Goal: Task Accomplishment & Management: Complete application form

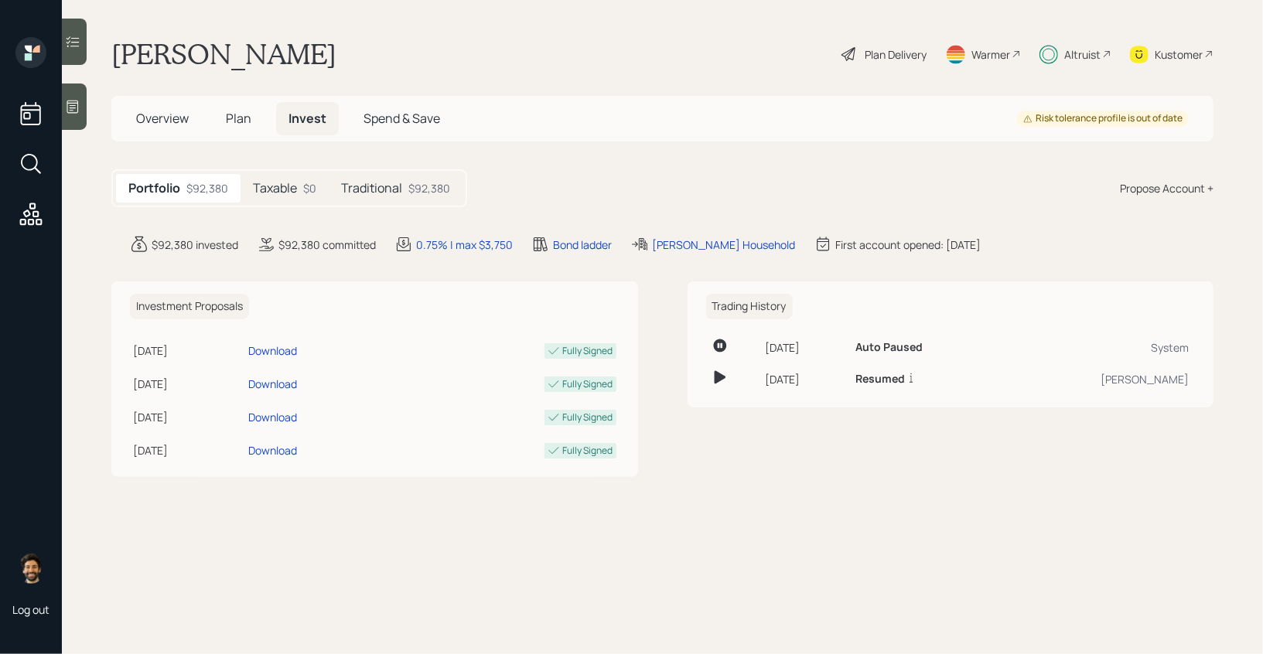
click at [292, 190] on h5 "Taxable" at bounding box center [275, 188] width 44 height 15
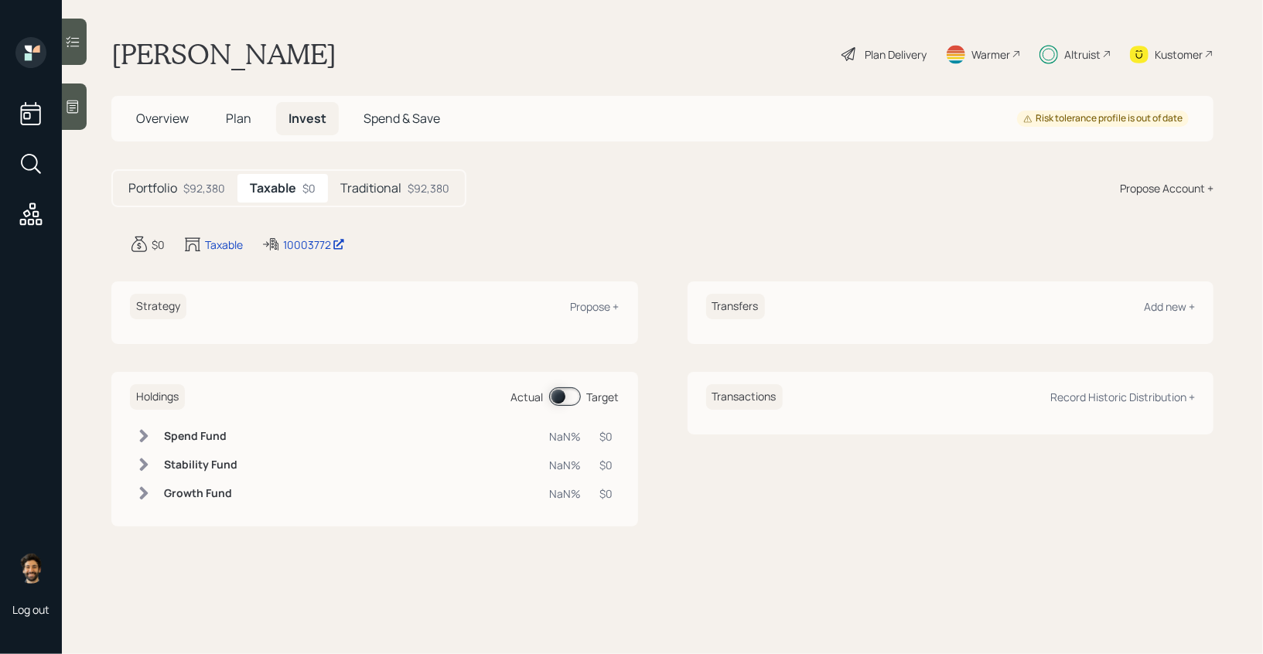
click at [393, 184] on h5 "Traditional" at bounding box center [370, 188] width 61 height 15
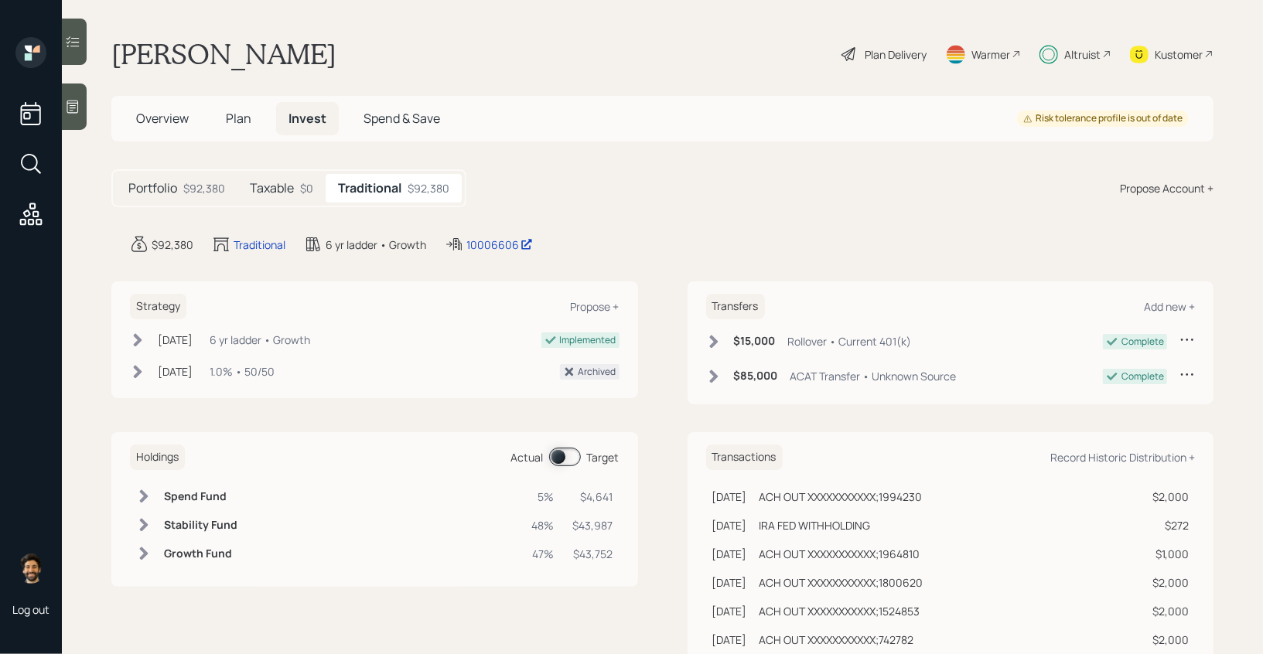
click at [562, 455] on span at bounding box center [565, 457] width 32 height 19
click at [1147, 454] on div "Record Historic Distribution +" at bounding box center [1122, 457] width 145 height 15
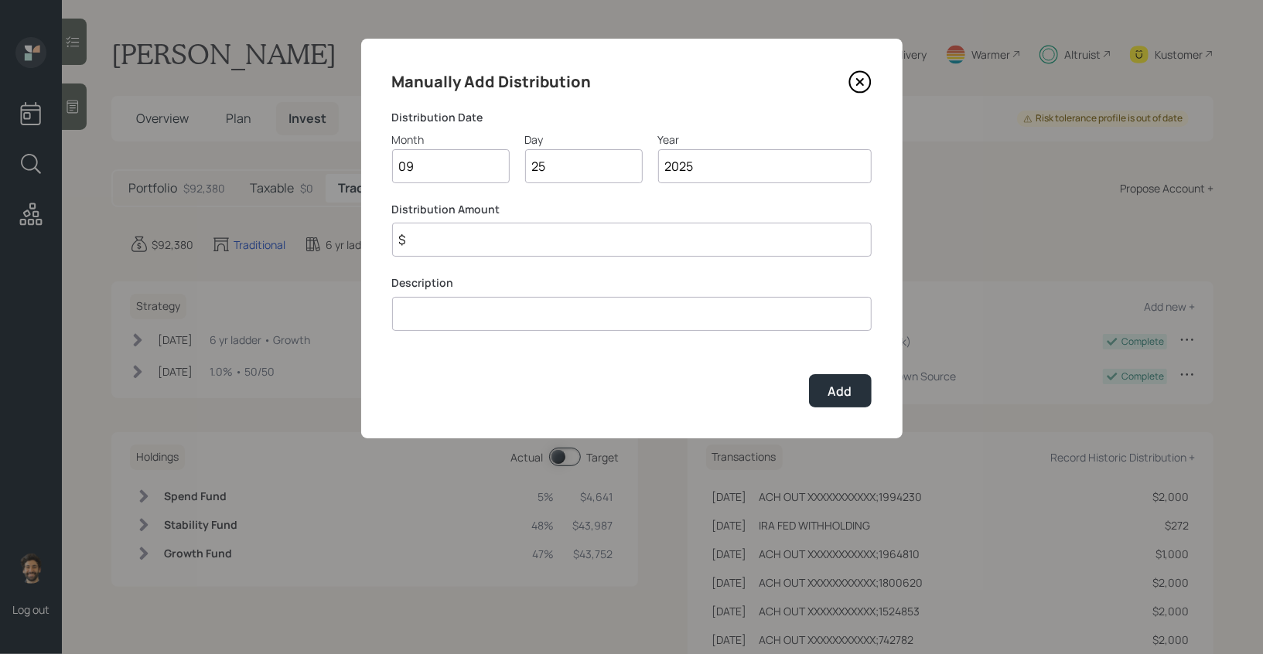
click at [855, 80] on icon at bounding box center [859, 81] width 23 height 23
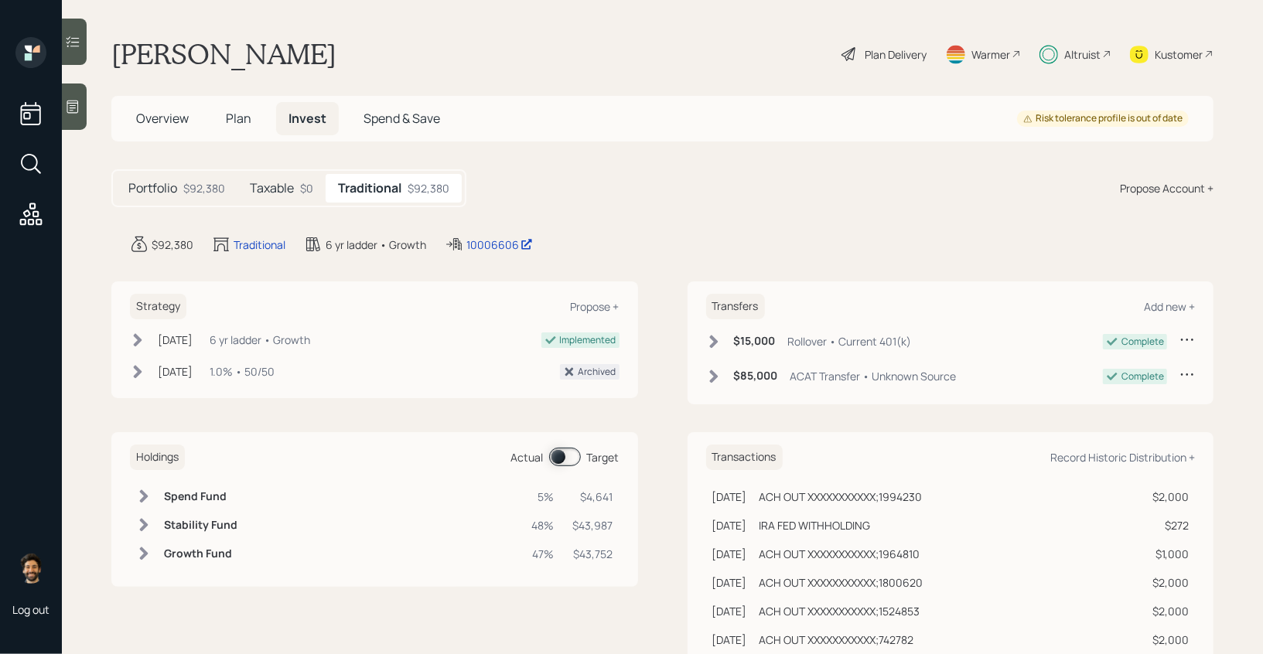
click at [244, 118] on span "Plan" at bounding box center [239, 118] width 26 height 17
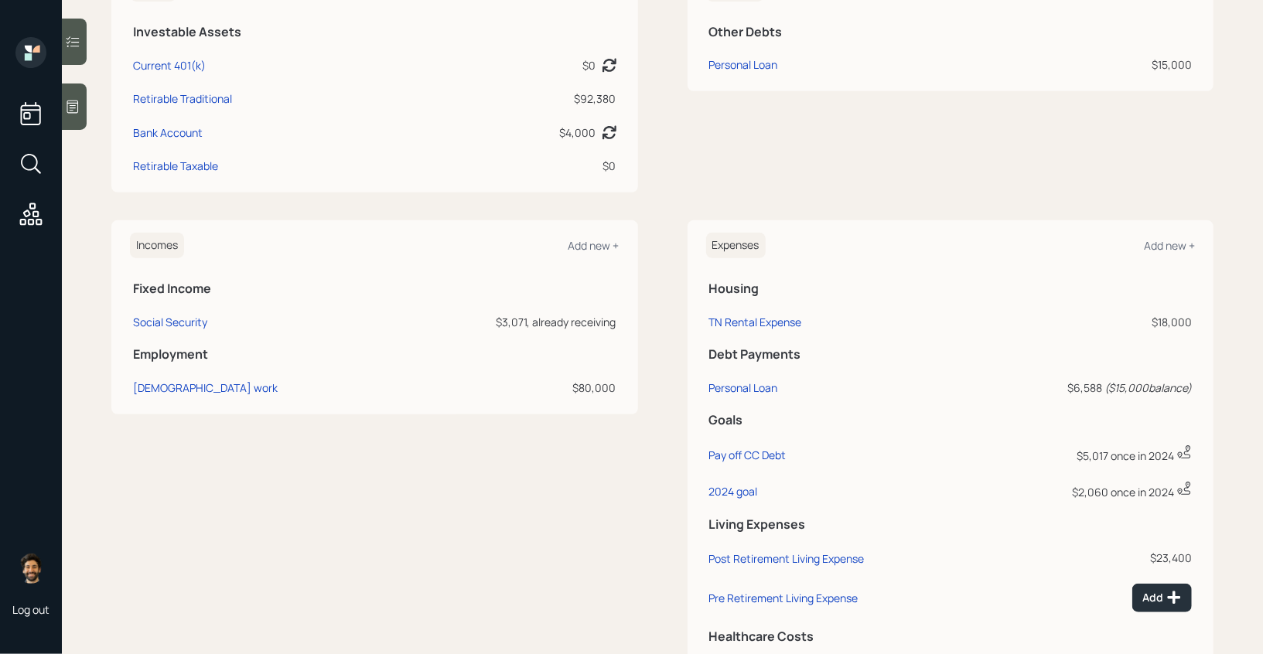
scroll to position [549, 0]
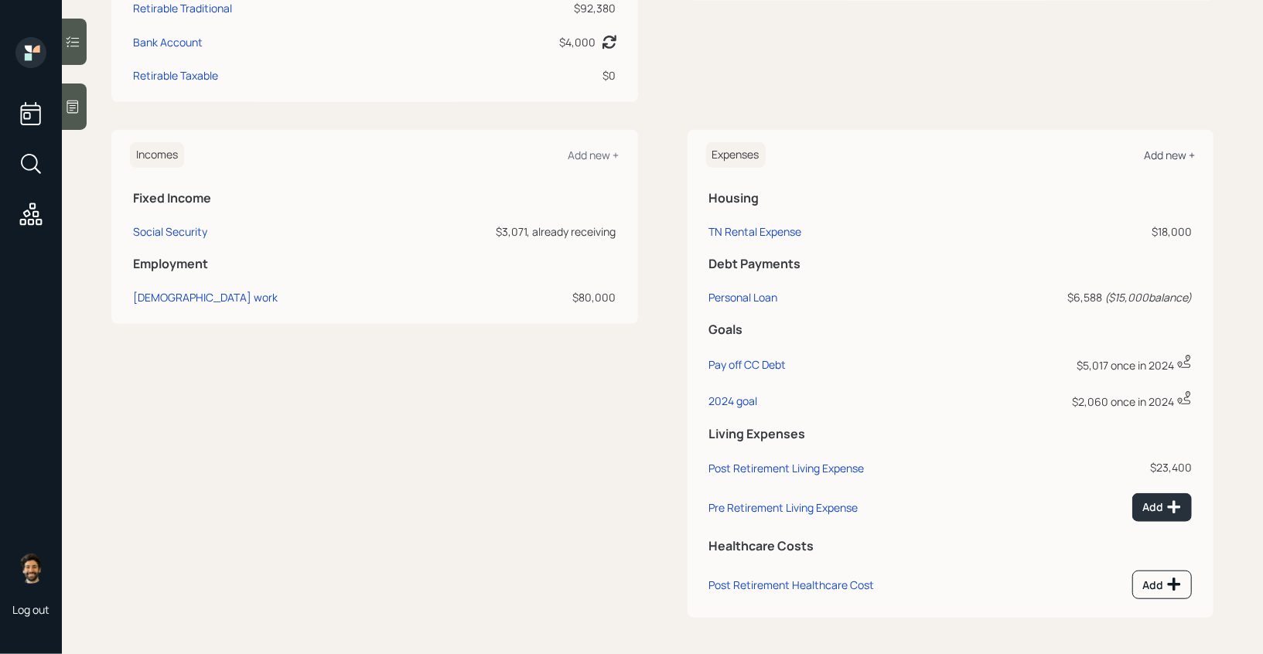
click at [1165, 152] on div "Add new +" at bounding box center [1169, 155] width 51 height 15
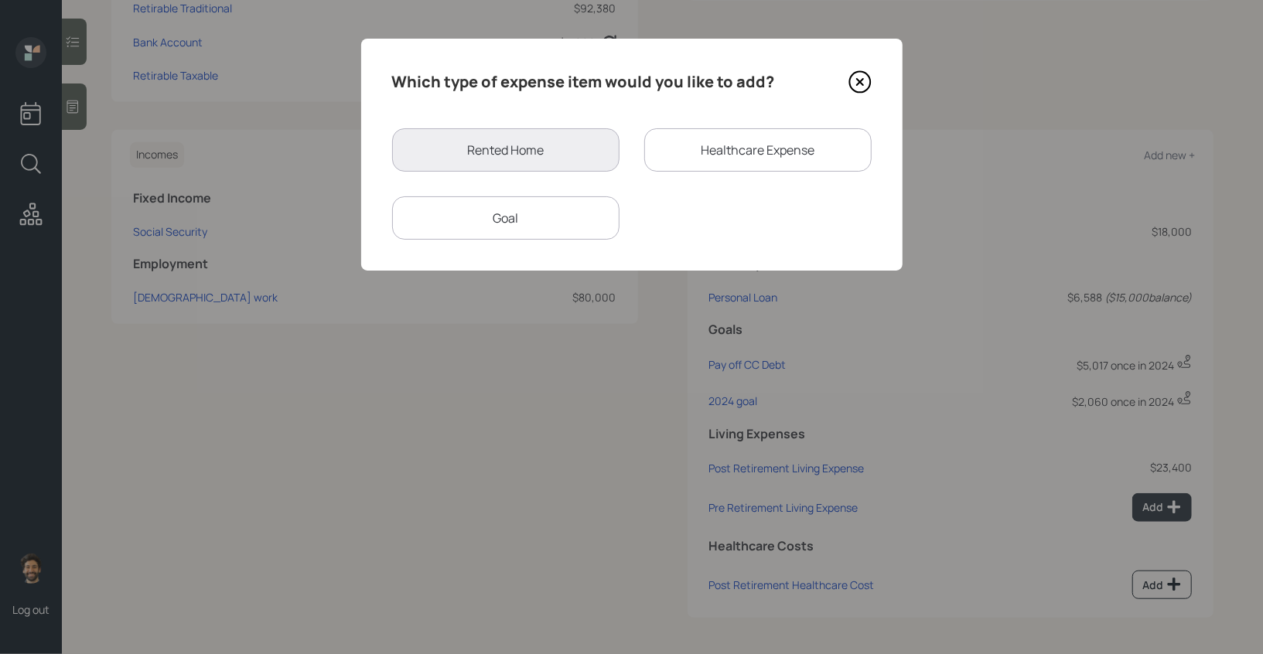
click at [523, 216] on div "Goal" at bounding box center [505, 217] width 227 height 43
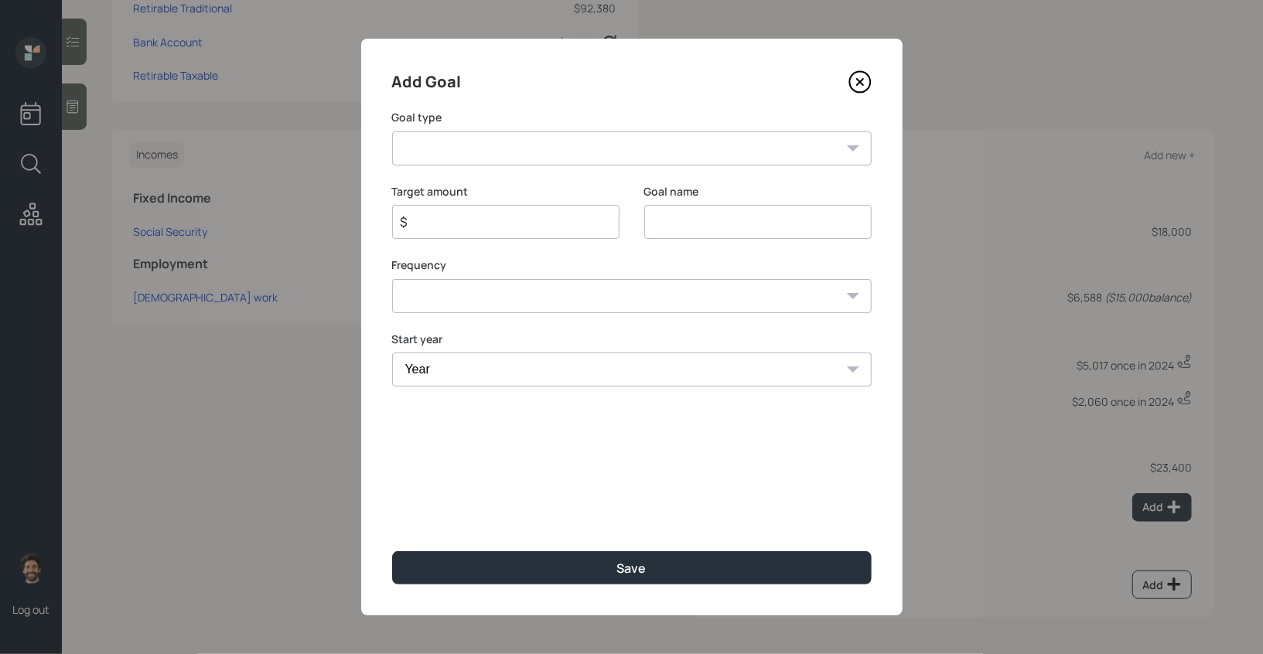
click at [446, 146] on select "Create an emergency fund Donate to charity Purchase a home Make a purchase Supp…" at bounding box center [631, 148] width 479 height 34
select select "other"
click at [392, 131] on select "Create an emergency fund Donate to charity Purchase a home Make a purchase Supp…" at bounding box center [631, 148] width 479 height 34
click at [680, 216] on input "Other" at bounding box center [757, 222] width 227 height 34
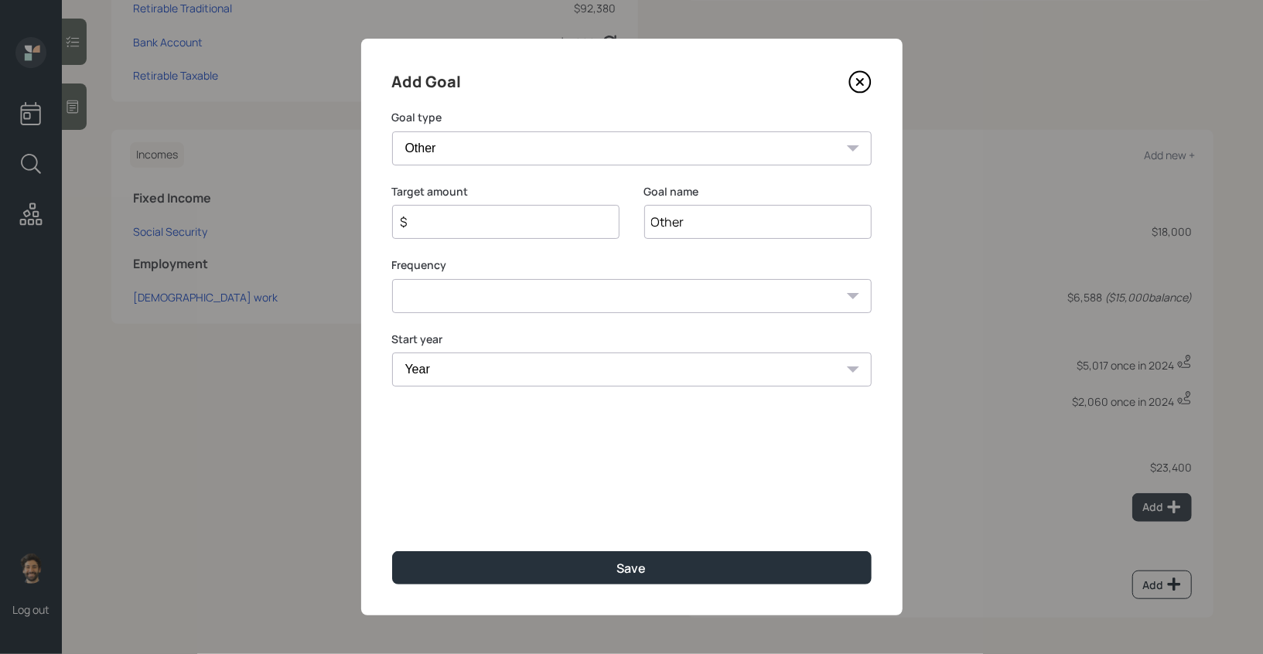
click at [680, 216] on input "Other" at bounding box center [757, 222] width 227 height 34
type input "Need Money"
click at [474, 228] on input "$" at bounding box center [499, 222] width 201 height 19
type input "$ 3,000"
click at [439, 305] on select "One time Every 1 year Every 2 years Every 3 years Every 4 years Every 5 years E…" at bounding box center [631, 296] width 479 height 34
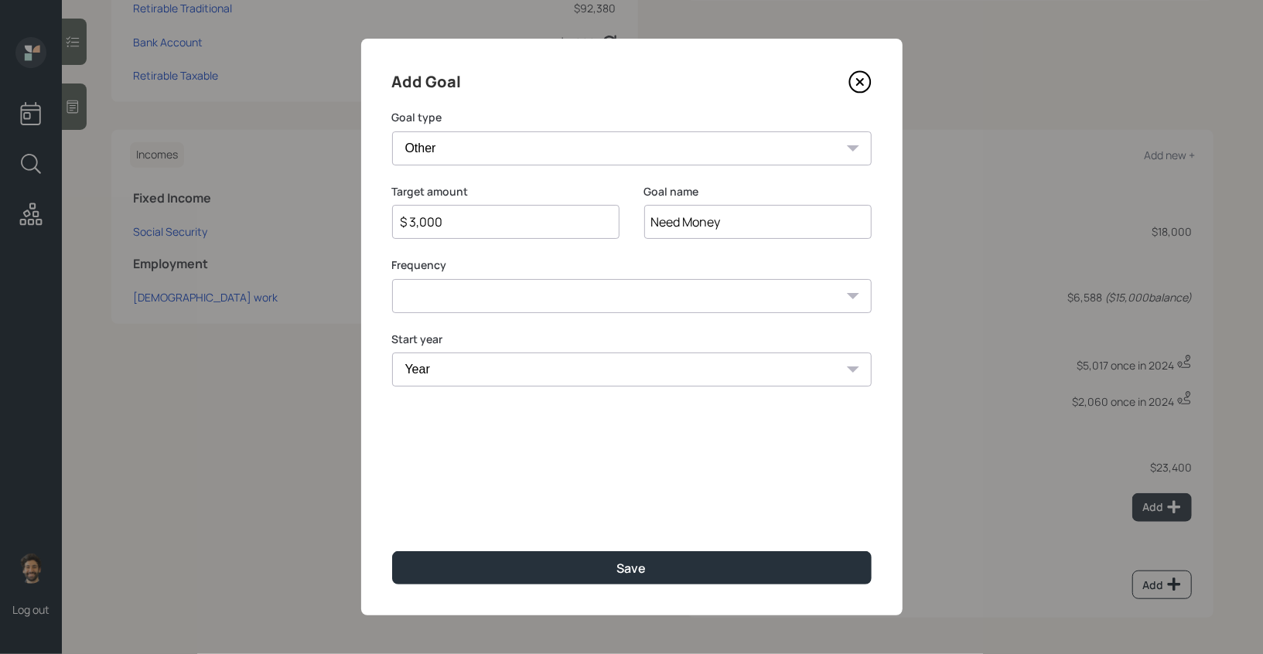
select select "0"
click at [392, 279] on select "One time Every 1 year Every 2 years Every 3 years Every 4 years Every 5 years E…" at bounding box center [631, 296] width 479 height 34
click at [448, 371] on select "Year 2025 2026 2027 2028 2029 2030 2031 2032 2033 2034 2035 2036 2037 2038 2039…" at bounding box center [631, 370] width 479 height 34
select select "2025"
click at [392, 353] on select "Year 2025 2026 2027 2028 2029 2030 2031 2032 2033 2034 2035 2036 2037 2038 2039…" at bounding box center [631, 370] width 479 height 34
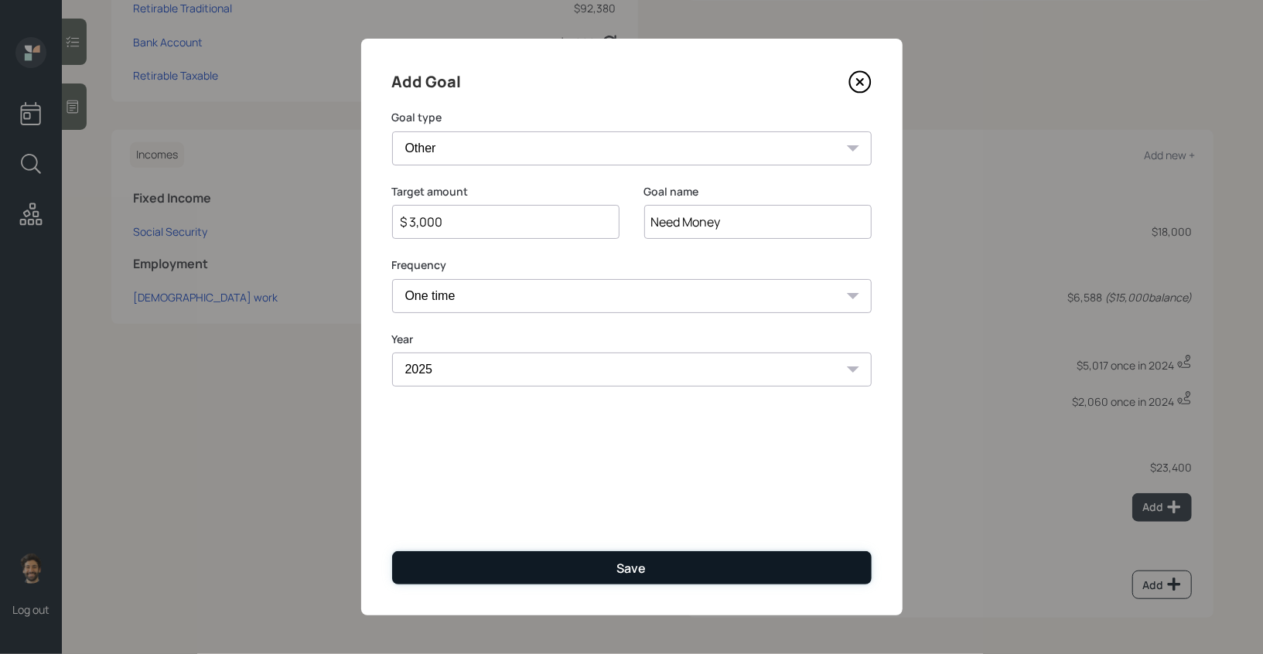
click at [423, 568] on button "Save" at bounding box center [631, 567] width 479 height 33
type input "$"
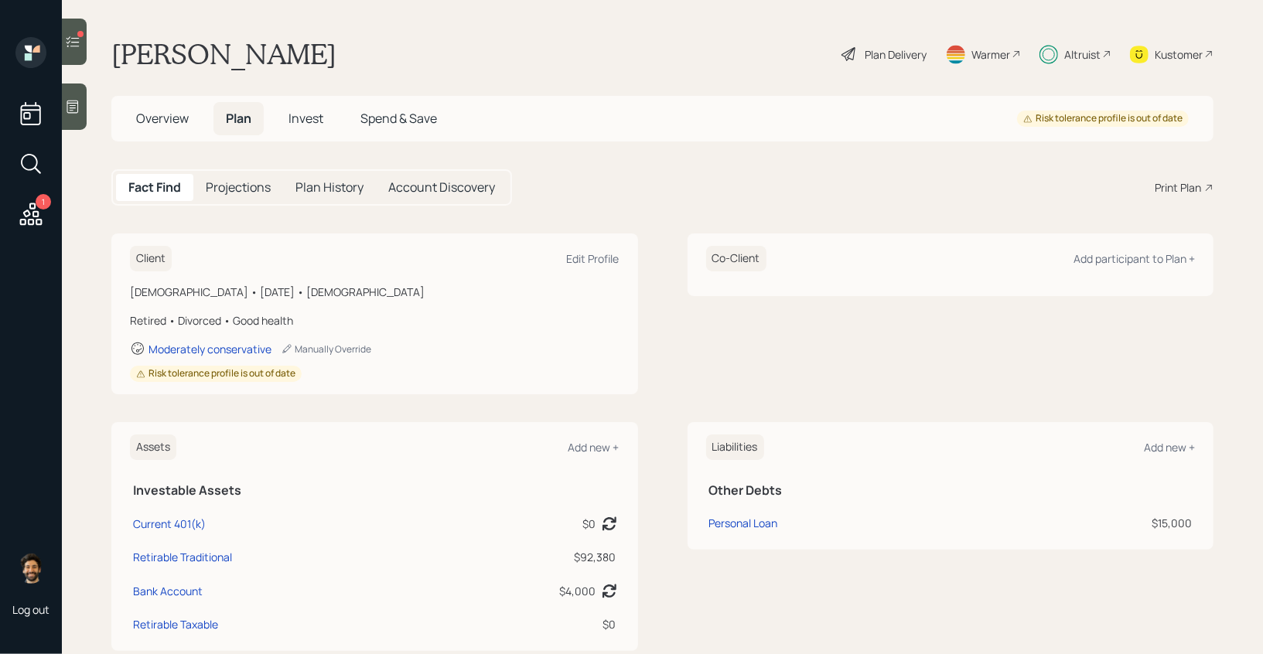
click at [310, 111] on span "Invest" at bounding box center [305, 118] width 35 height 17
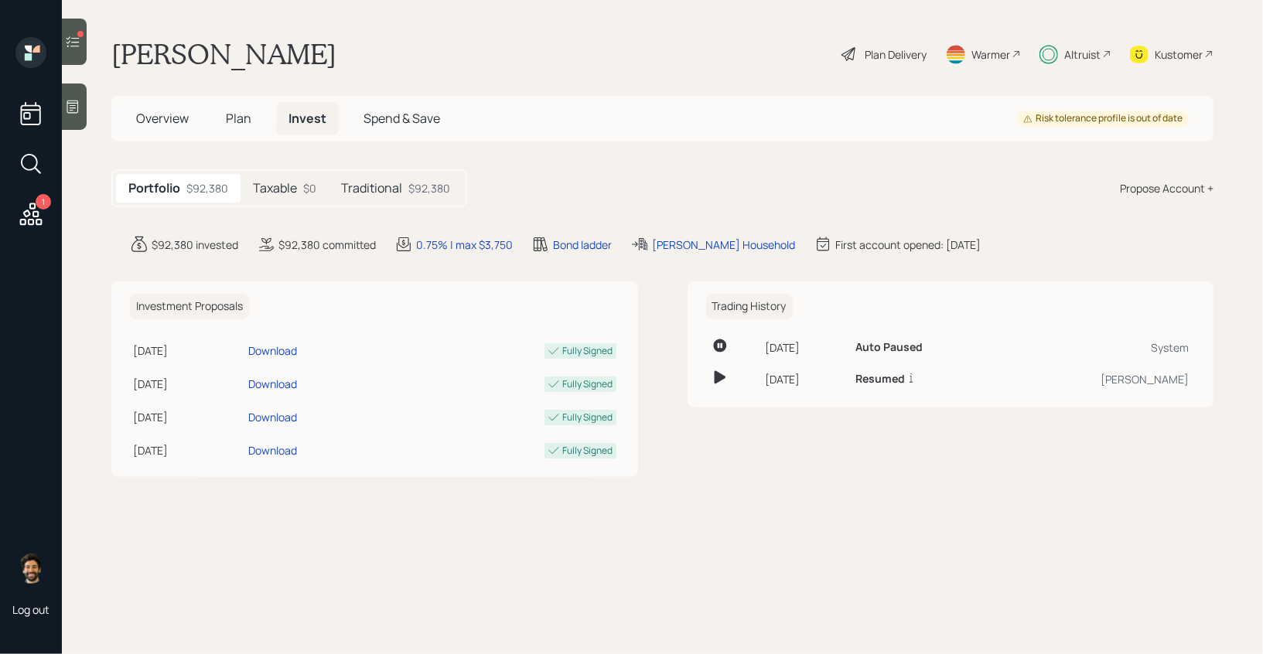
click at [397, 189] on h5 "Traditional" at bounding box center [371, 188] width 61 height 15
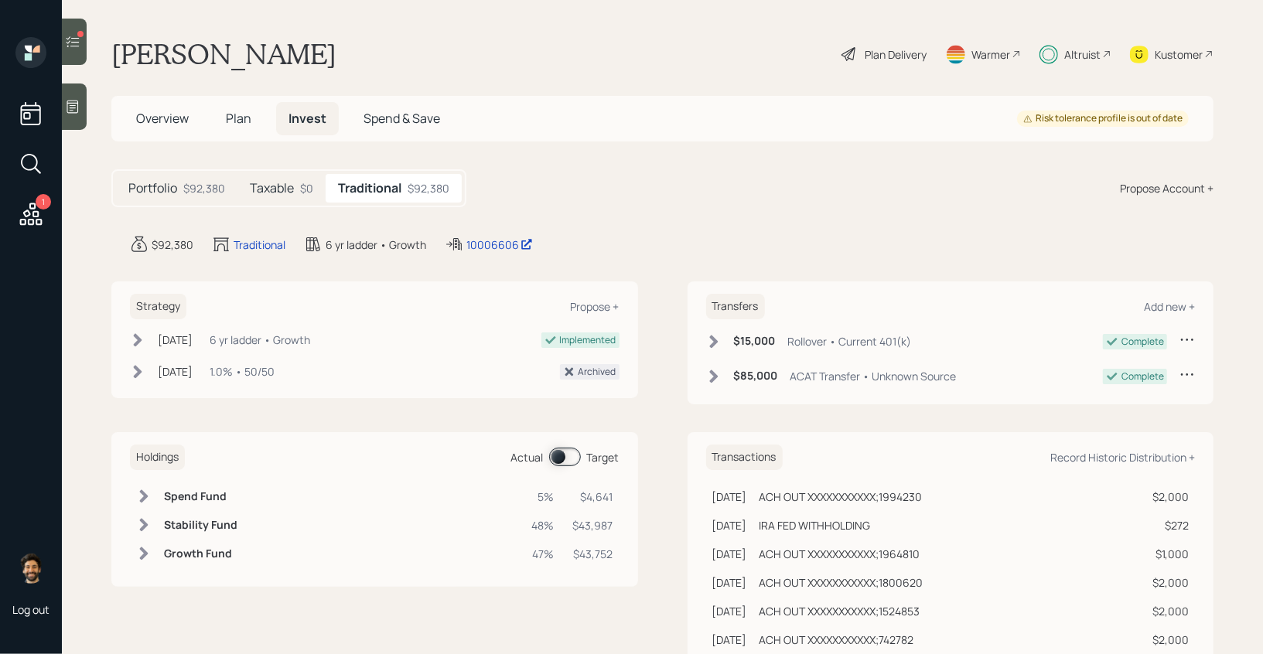
click at [562, 455] on span at bounding box center [565, 457] width 32 height 19
click at [189, 493] on h6 "Spend Fund" at bounding box center [198, 496] width 68 height 13
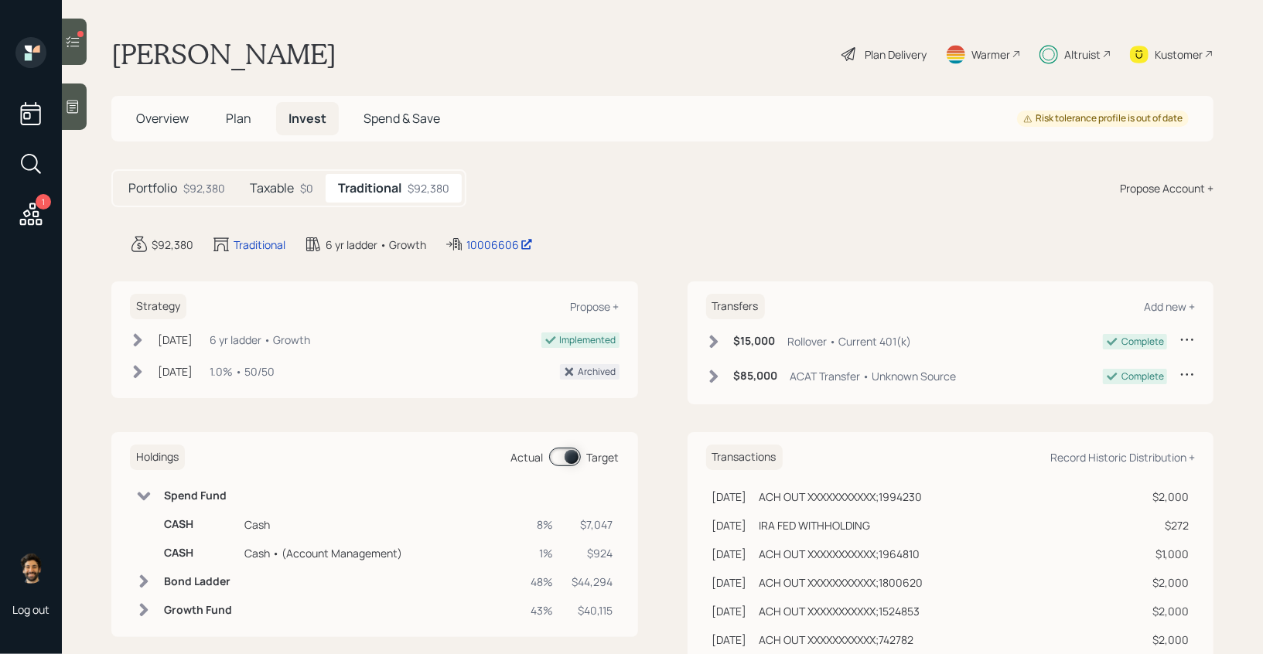
click at [74, 49] on div at bounding box center [74, 42] width 25 height 46
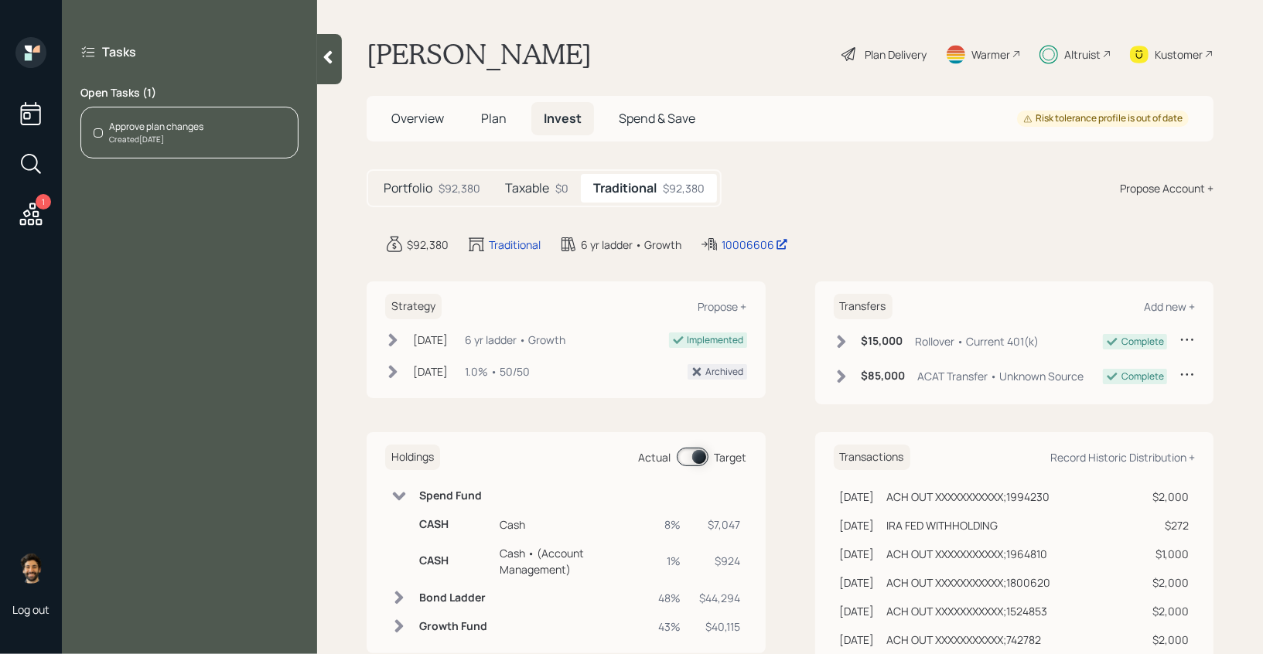
click at [186, 117] on div "Approve plan changes Created Today" at bounding box center [189, 133] width 218 height 52
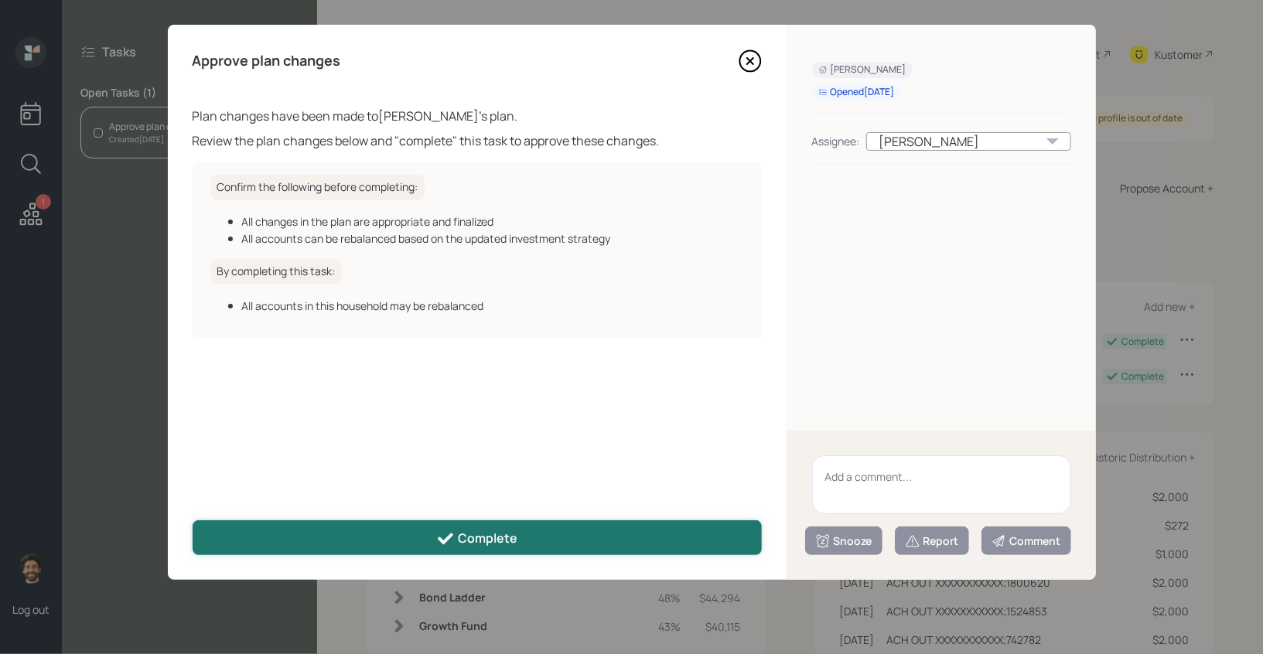
click at [475, 548] on button "Complete" at bounding box center [477, 537] width 569 height 35
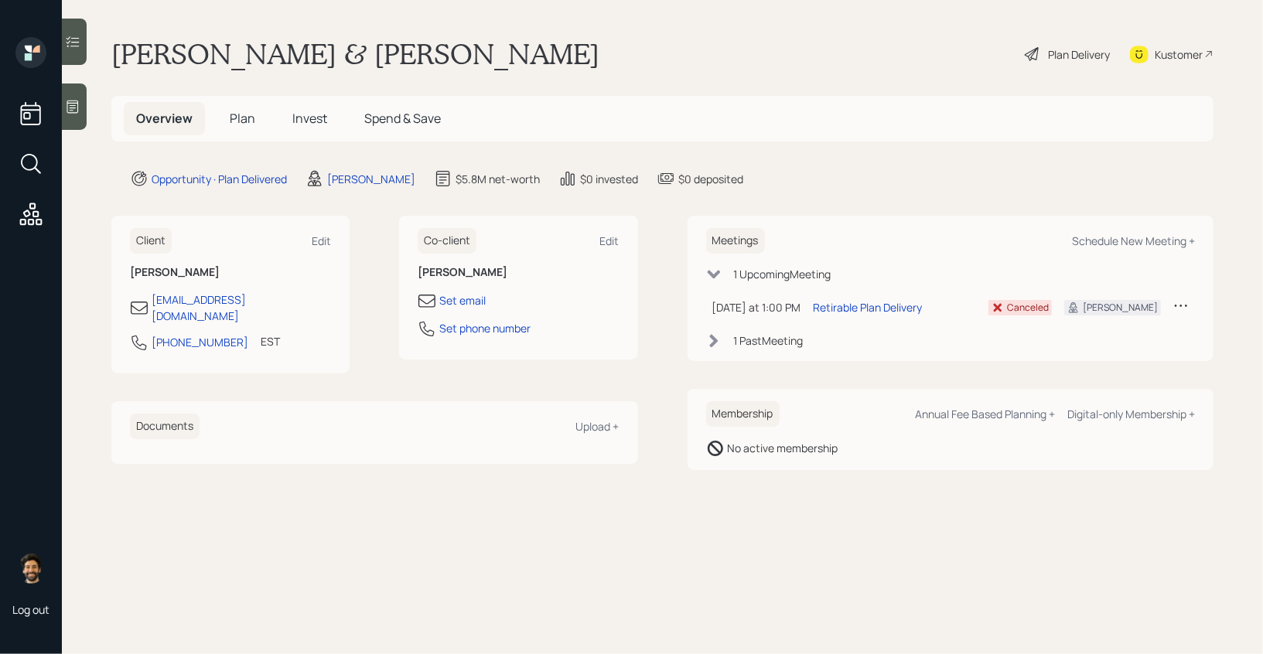
click at [236, 112] on span "Plan" at bounding box center [243, 118] width 26 height 17
